Goal: Task Accomplishment & Management: Use online tool/utility

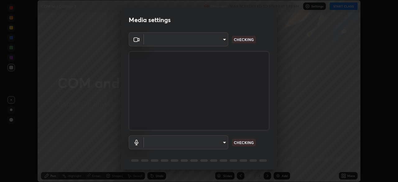
scroll to position [182, 398]
type input "e15fe1ebf70cde3bfcbeee335f8652014c7a9185cc29a01d69aea44f35fb34b8"
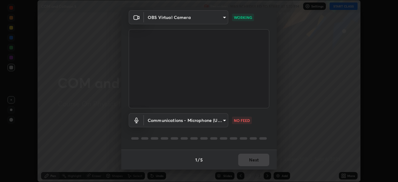
click at [198, 126] on body "Erase all COM and Collision 5 Recording WAS SCHEDULED TO START AT 1:10 PM Setti…" at bounding box center [199, 91] width 398 height 182
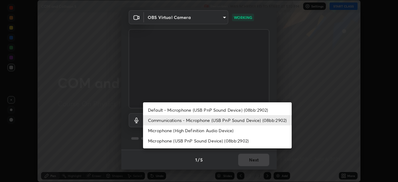
click at [200, 109] on li "Default - Microphone (USB PnP Sound Device) (08bb:2902)" at bounding box center [217, 110] width 149 height 10
type input "default"
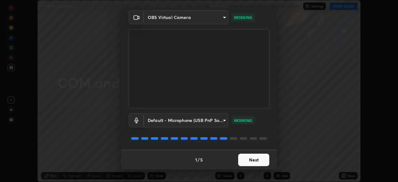
click at [240, 160] on button "Next" at bounding box center [253, 159] width 31 height 12
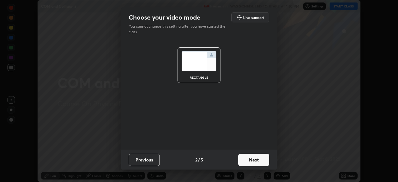
scroll to position [0, 0]
click at [251, 162] on button "Next" at bounding box center [253, 159] width 31 height 12
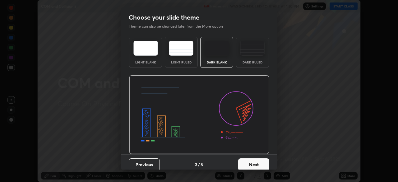
click at [251, 58] on div "Dark Ruled" at bounding box center [252, 52] width 33 height 31
click at [249, 162] on button "Next" at bounding box center [253, 164] width 31 height 12
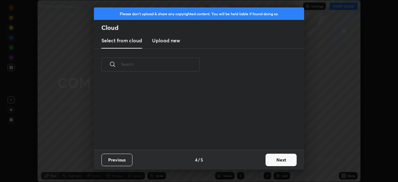
click at [267, 158] on button "Next" at bounding box center [280, 159] width 31 height 12
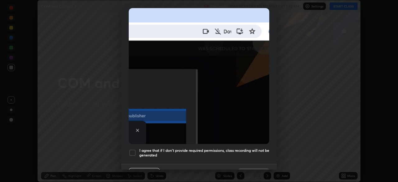
scroll to position [149, 0]
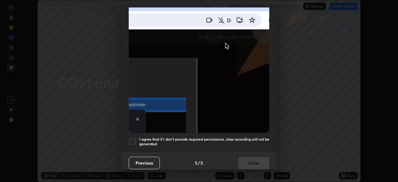
click at [135, 140] on div at bounding box center [132, 141] width 7 height 7
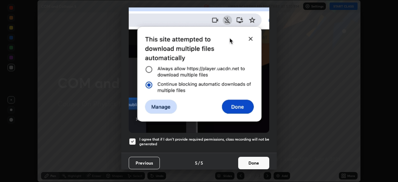
click at [252, 160] on button "Done" at bounding box center [253, 163] width 31 height 12
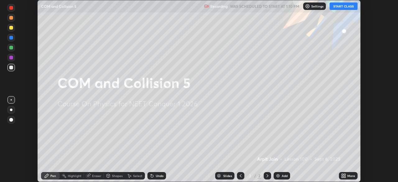
click at [335, 6] on button "START CLASS" at bounding box center [343, 5] width 28 height 7
click at [280, 174] on div "Add" at bounding box center [281, 175] width 16 height 7
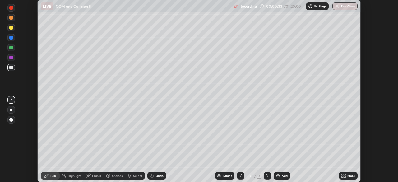
click at [10, 27] on div at bounding box center [11, 28] width 4 height 4
click at [9, 114] on div at bounding box center [10, 110] width 7 height 10
click at [93, 177] on div "Eraser" at bounding box center [96, 175] width 9 height 3
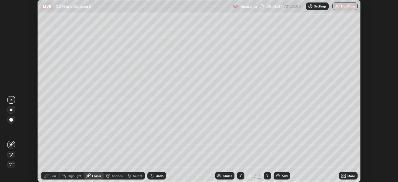
click at [49, 175] on div "Pen" at bounding box center [50, 175] width 19 height 7
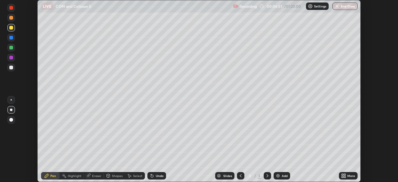
click at [282, 176] on div "Add" at bounding box center [285, 175] width 6 height 3
click at [11, 67] on div at bounding box center [11, 68] width 4 height 4
click at [153, 176] on icon at bounding box center [151, 175] width 5 height 5
click at [153, 174] on icon at bounding box center [151, 175] width 5 height 5
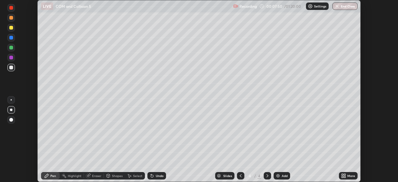
click at [152, 175] on icon at bounding box center [152, 176] width 2 height 2
click at [283, 178] on div "Add" at bounding box center [281, 175] width 16 height 7
click at [282, 178] on div "Add" at bounding box center [281, 175] width 16 height 7
click at [11, 38] on div at bounding box center [11, 38] width 4 height 4
click at [11, 28] on div at bounding box center [11, 28] width 4 height 4
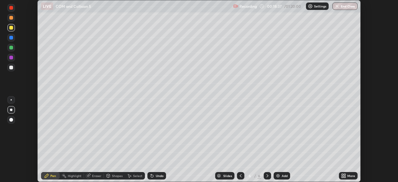
click at [283, 176] on div "Add" at bounding box center [285, 175] width 6 height 3
click at [10, 69] on div at bounding box center [10, 67] width 7 height 7
click at [134, 178] on div "Select" at bounding box center [135, 175] width 20 height 7
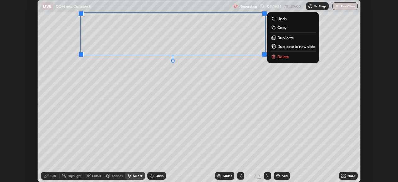
click at [282, 39] on p "Duplicate" at bounding box center [285, 37] width 16 height 5
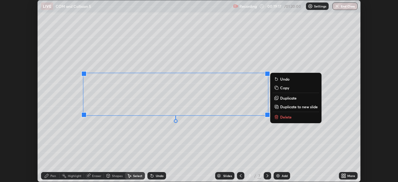
click at [143, 125] on div "0 ° Undo Copy Duplicate Duplicate to new slide Delete" at bounding box center [199, 90] width 323 height 181
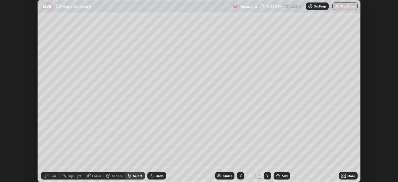
click at [71, 175] on div "Highlight" at bounding box center [75, 175] width 14 height 3
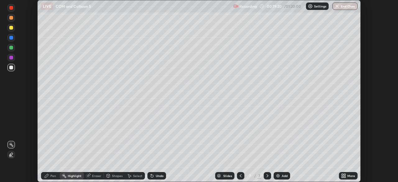
click at [90, 176] on icon at bounding box center [88, 175] width 5 height 5
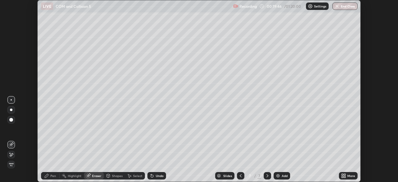
click at [52, 175] on div "Pen" at bounding box center [53, 175] width 6 height 3
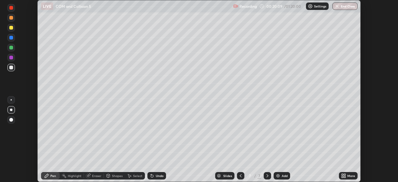
click at [78, 178] on div "Highlight" at bounding box center [72, 175] width 24 height 7
click at [94, 176] on div "Eraser" at bounding box center [96, 175] width 9 height 3
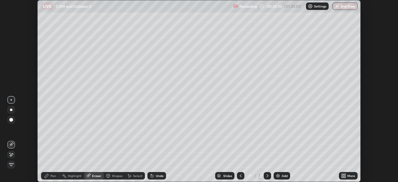
click at [10, 155] on icon at bounding box center [11, 154] width 5 height 5
click at [50, 176] on div "Pen" at bounding box center [50, 175] width 19 height 7
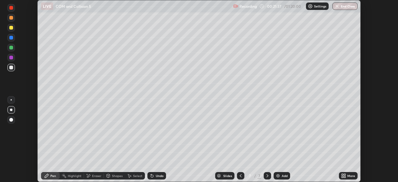
click at [239, 175] on icon at bounding box center [240, 175] width 5 height 5
click at [11, 28] on div at bounding box center [11, 28] width 4 height 4
click at [157, 176] on div "Undo" at bounding box center [160, 175] width 8 height 3
click at [155, 178] on div "Undo" at bounding box center [156, 175] width 19 height 7
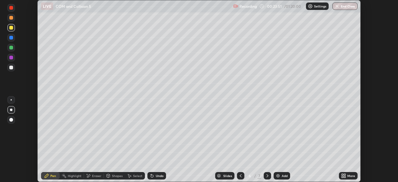
click at [155, 178] on div "Undo" at bounding box center [156, 175] width 19 height 7
click at [156, 176] on div "Undo" at bounding box center [160, 175] width 8 height 3
click at [154, 175] on div "Undo" at bounding box center [156, 175] width 19 height 7
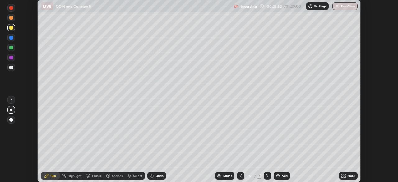
click at [155, 172] on div "Undo" at bounding box center [156, 175] width 19 height 7
click at [156, 172] on div "Undo" at bounding box center [156, 175] width 19 height 7
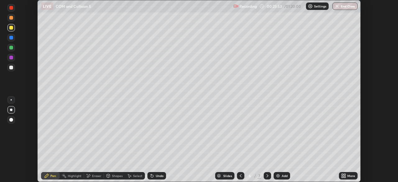
click at [156, 172] on div "Undo" at bounding box center [156, 175] width 19 height 7
click at [155, 173] on div "Undo" at bounding box center [156, 175] width 19 height 7
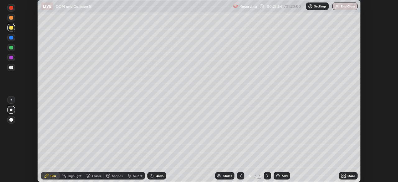
click at [155, 173] on div "Undo" at bounding box center [156, 175] width 19 height 7
click at [154, 172] on div "Undo" at bounding box center [156, 175] width 19 height 7
click at [267, 176] on icon at bounding box center [267, 175] width 5 height 5
click at [90, 176] on div "Eraser" at bounding box center [94, 175] width 20 height 7
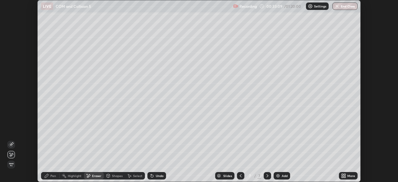
click at [11, 165] on span "Erase all" at bounding box center [11, 164] width 7 height 4
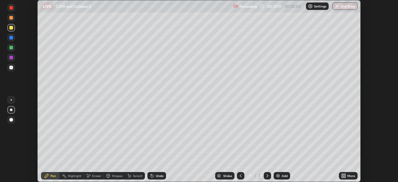
click at [11, 69] on div at bounding box center [10, 67] width 7 height 7
click at [10, 41] on div at bounding box center [10, 37] width 7 height 7
click at [12, 30] on div at bounding box center [10, 27] width 7 height 7
click at [13, 16] on div at bounding box center [11, 18] width 4 height 4
click at [11, 68] on div at bounding box center [11, 68] width 4 height 4
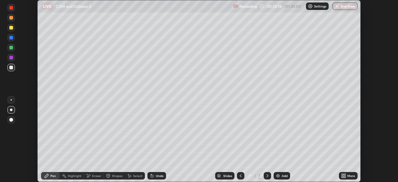
click at [11, 30] on div at bounding box center [10, 27] width 7 height 7
click at [90, 176] on div "Eraser" at bounding box center [94, 175] width 20 height 7
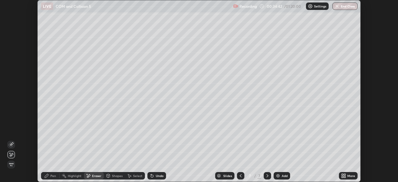
click at [48, 176] on icon at bounding box center [46, 175] width 5 height 5
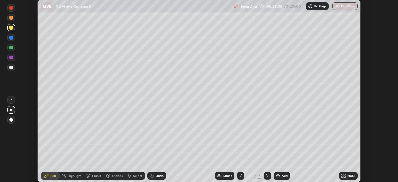
click at [154, 175] on div "Undo" at bounding box center [156, 175] width 19 height 7
click at [156, 177] on div "Undo" at bounding box center [160, 175] width 8 height 3
click at [361, 89] on div "Setting up your live class" at bounding box center [199, 91] width 398 height 182
click at [131, 176] on icon at bounding box center [129, 176] width 3 height 4
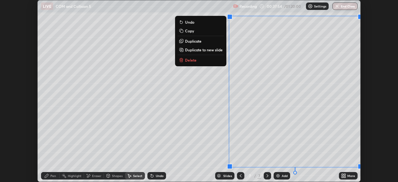
click at [201, 49] on p "Duplicate to new slide" at bounding box center [204, 49] width 38 height 5
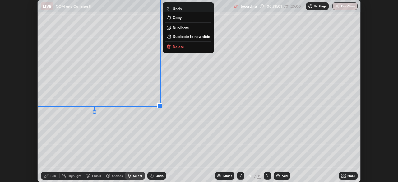
click at [90, 175] on icon at bounding box center [88, 175] width 5 height 5
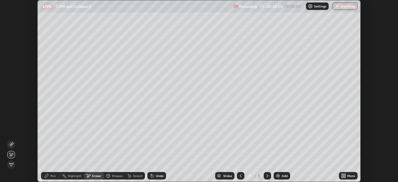
click at [48, 172] on div "Pen" at bounding box center [50, 175] width 19 height 7
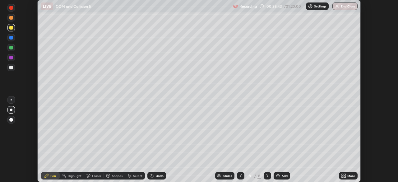
click at [94, 175] on div "Eraser" at bounding box center [96, 175] width 9 height 3
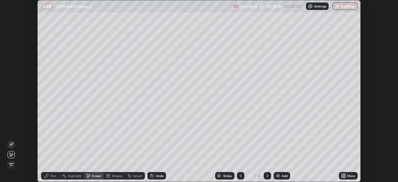
click at [50, 172] on div "Pen" at bounding box center [50, 175] width 19 height 7
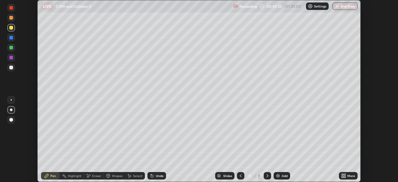
click at [239, 176] on icon at bounding box center [240, 175] width 5 height 5
click at [266, 177] on icon at bounding box center [267, 175] width 5 height 5
click at [280, 175] on div "Add" at bounding box center [281, 175] width 16 height 7
click at [11, 70] on div at bounding box center [10, 67] width 7 height 7
click at [13, 51] on div at bounding box center [10, 47] width 7 height 7
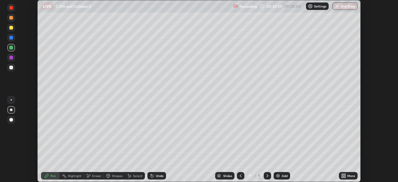
click at [280, 177] on div "Add" at bounding box center [281, 175] width 16 height 7
click at [239, 173] on icon at bounding box center [240, 175] width 5 height 5
click at [10, 65] on div at bounding box center [10, 67] width 7 height 7
click at [11, 30] on div at bounding box center [10, 27] width 7 height 7
click at [12, 67] on div at bounding box center [11, 68] width 4 height 4
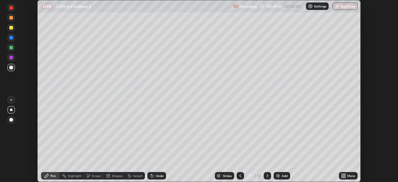
click at [266, 177] on icon at bounding box center [267, 175] width 5 height 5
click at [94, 175] on div "Eraser" at bounding box center [96, 175] width 9 height 3
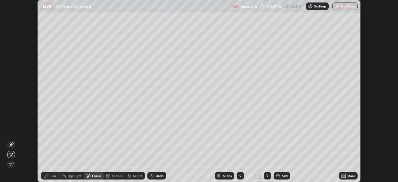
click at [11, 165] on span "Erase all" at bounding box center [11, 164] width 7 height 4
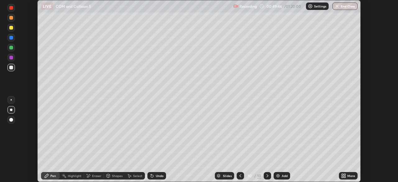
click at [92, 174] on div "Eraser" at bounding box center [96, 175] width 9 height 3
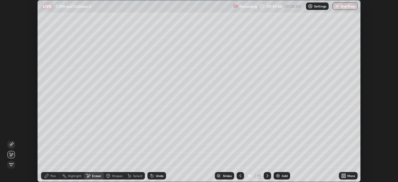
click at [51, 175] on div "Pen" at bounding box center [53, 175] width 6 height 3
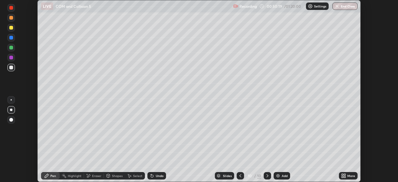
click at [237, 173] on div at bounding box center [239, 175] width 7 height 7
click at [267, 176] on icon at bounding box center [267, 175] width 5 height 5
click at [282, 176] on div "Add" at bounding box center [285, 175] width 6 height 3
click at [286, 178] on div "Add" at bounding box center [281, 175] width 16 height 7
click at [13, 29] on div at bounding box center [11, 28] width 4 height 4
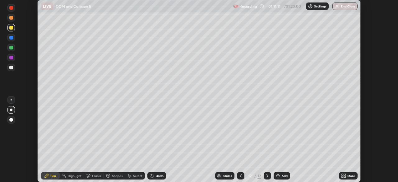
click at [285, 176] on div "Add" at bounding box center [285, 175] width 6 height 3
click at [112, 177] on div "Shapes" at bounding box center [117, 175] width 11 height 3
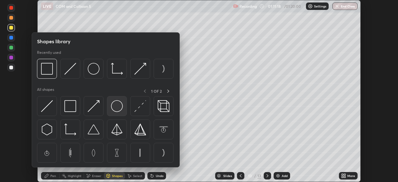
click at [116, 108] on img at bounding box center [117, 106] width 12 height 12
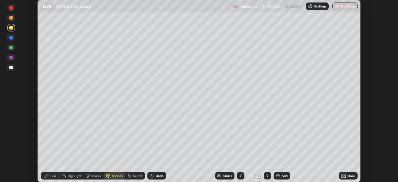
click at [11, 28] on div at bounding box center [11, 28] width 4 height 4
click at [11, 68] on div at bounding box center [11, 68] width 4 height 4
click at [132, 177] on div "Select" at bounding box center [135, 175] width 20 height 7
click at [114, 175] on div "Shapes" at bounding box center [117, 175] width 11 height 3
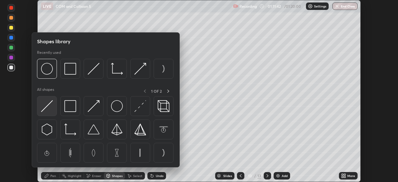
click at [50, 108] on img at bounding box center [47, 106] width 12 height 12
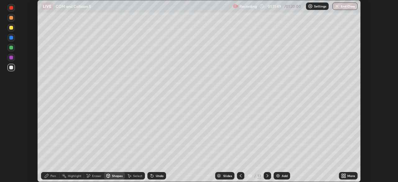
click at [50, 175] on div "Pen" at bounding box center [50, 175] width 19 height 7
click at [13, 50] on div at bounding box center [10, 47] width 7 height 7
click at [11, 37] on div at bounding box center [11, 38] width 4 height 4
click at [11, 67] on div at bounding box center [11, 68] width 4 height 4
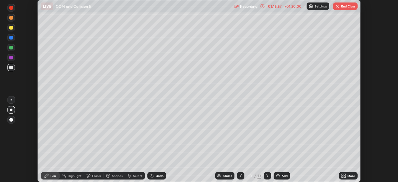
click at [337, 7] on img "button" at bounding box center [337, 6] width 5 height 5
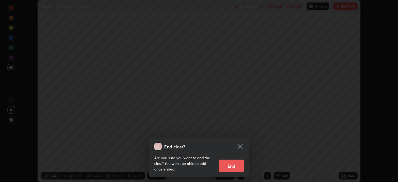
click at [233, 165] on button "End" at bounding box center [231, 165] width 25 height 12
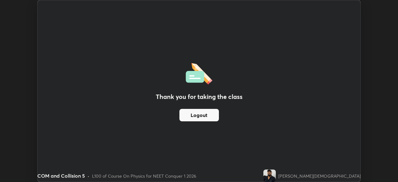
click at [210, 117] on button "Logout" at bounding box center [198, 115] width 39 height 12
